Goal: Navigation & Orientation: Find specific page/section

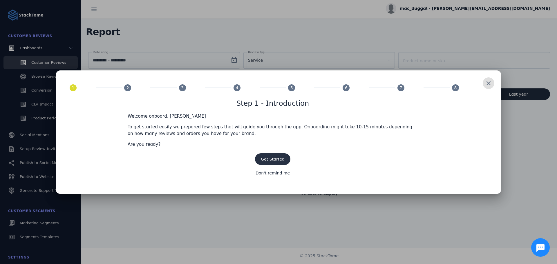
click at [269, 155] on span at bounding box center [272, 159] width 35 height 14
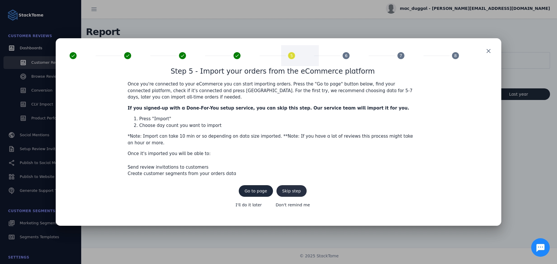
click at [290, 189] on span "Skip step" at bounding box center [291, 191] width 19 height 4
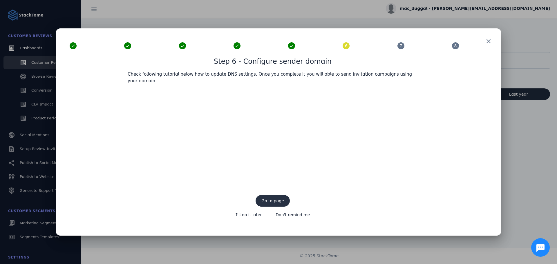
click at [276, 199] on span "Go to page" at bounding box center [272, 201] width 23 height 4
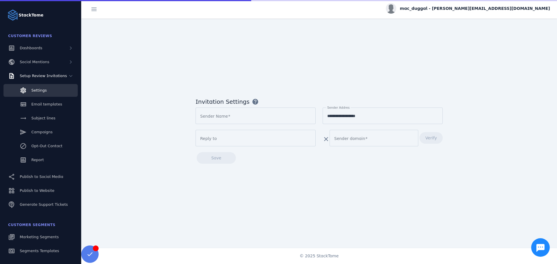
type input "**********"
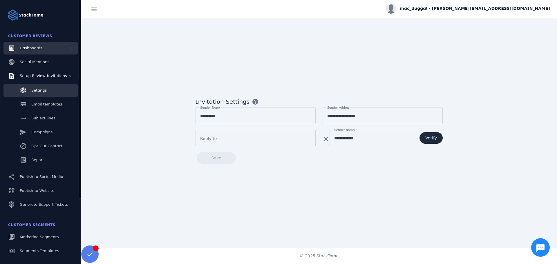
click at [29, 46] on span "Dashboards" at bounding box center [31, 48] width 23 height 4
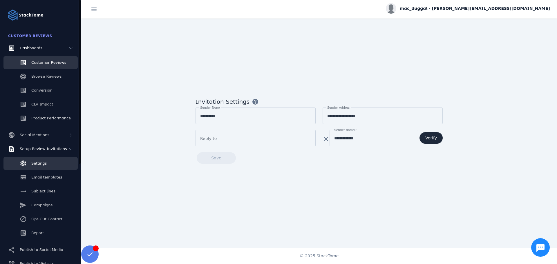
click at [35, 60] on span "Customer Reviews" at bounding box center [48, 62] width 35 height 4
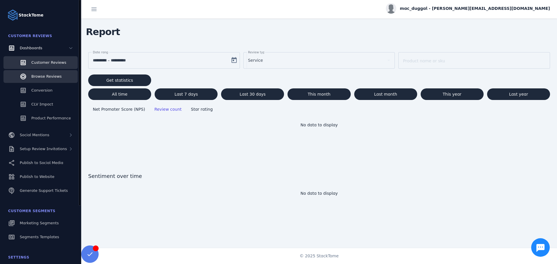
click at [42, 75] on span "Browse Reviews" at bounding box center [46, 76] width 30 height 4
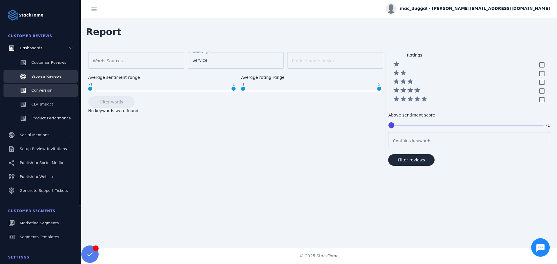
click at [43, 88] on span "Conversion" at bounding box center [41, 90] width 21 height 4
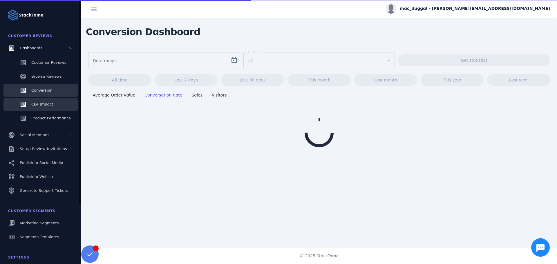
type input "**********"
click at [41, 99] on link "CLV Impact" at bounding box center [40, 104] width 74 height 13
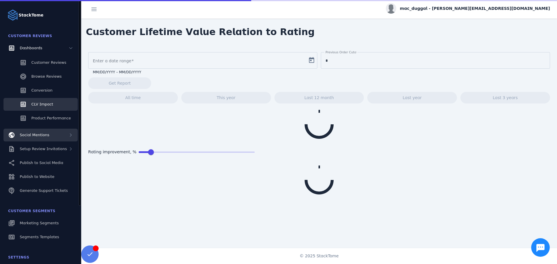
type input "**********"
click at [34, 134] on span "Social Mentions" at bounding box center [35, 135] width 30 height 4
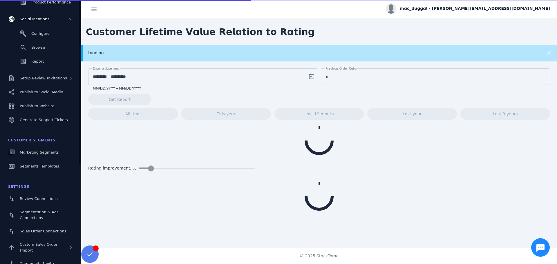
scroll to position [119, 0]
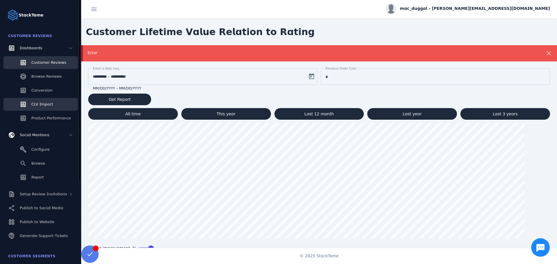
click at [39, 61] on span "Customer Reviews" at bounding box center [48, 62] width 35 height 4
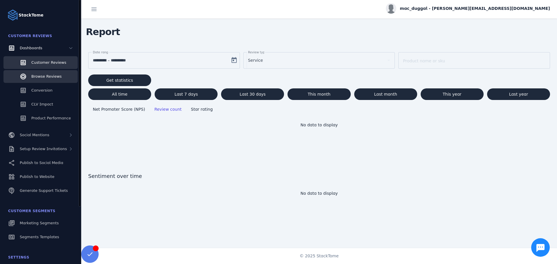
click at [39, 73] on link "Browse Reviews" at bounding box center [40, 76] width 74 height 13
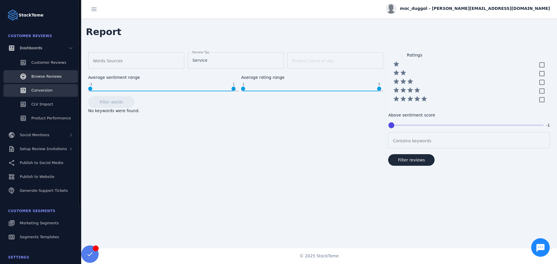
click at [37, 89] on span "Conversion" at bounding box center [41, 90] width 21 height 4
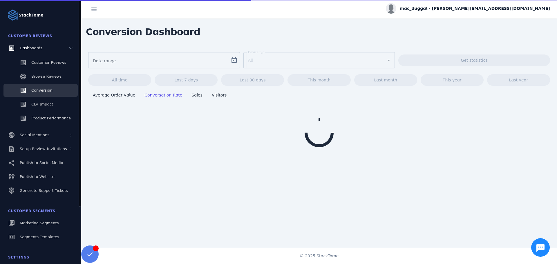
type input "**********"
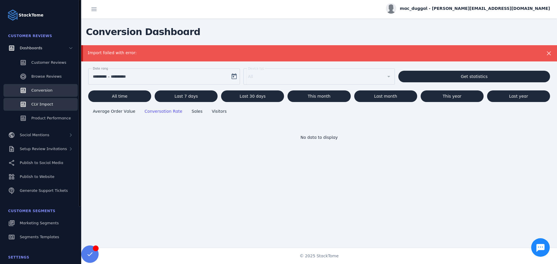
click at [32, 104] on span "CLV Impact" at bounding box center [42, 104] width 22 height 4
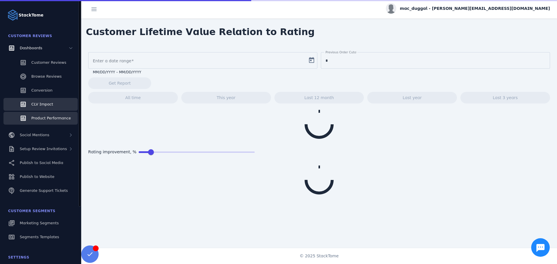
type input "**********"
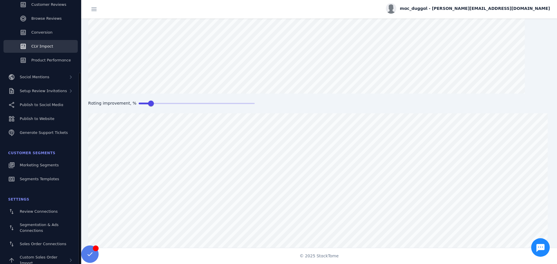
scroll to position [73, 0]
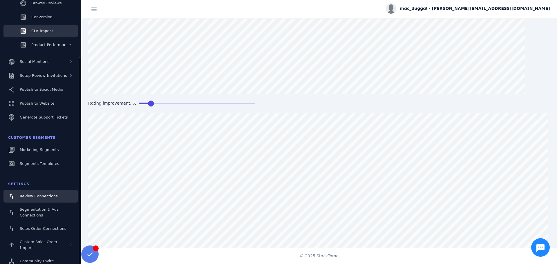
click at [39, 197] on span "Review Connections" at bounding box center [39, 196] width 38 height 4
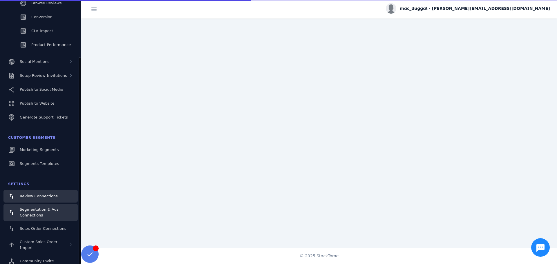
scroll to position [0, 0]
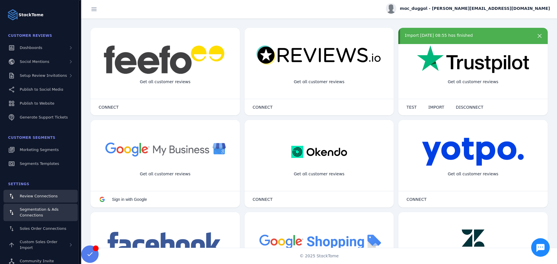
click at [33, 212] on div "Segmentation & Ads Connections" at bounding box center [46, 213] width 53 height 12
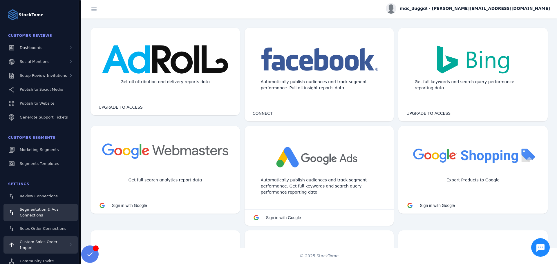
click at [35, 239] on div "Custom Sales Order Import" at bounding box center [40, 244] width 74 height 17
click at [91, 10] on span at bounding box center [94, 9] width 14 height 14
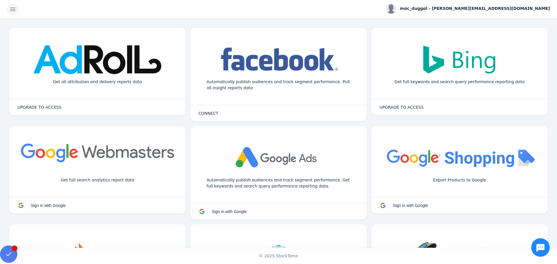
click at [12, 9] on span at bounding box center [13, 9] width 14 height 14
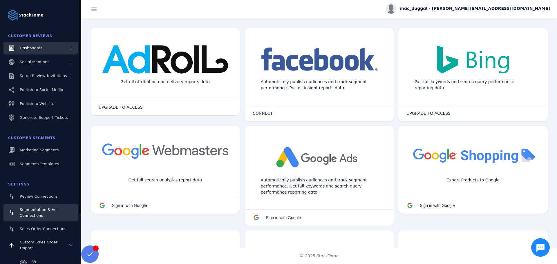
click at [26, 47] on span "Dashboards" at bounding box center [31, 48] width 23 height 4
